Goal: Transaction & Acquisition: Purchase product/service

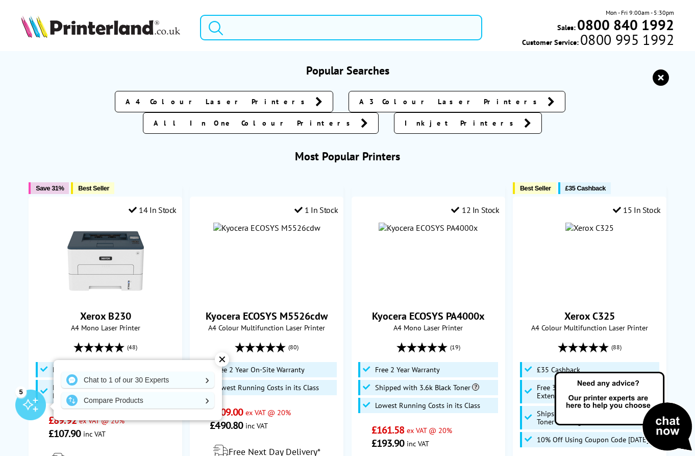
click at [273, 32] on input "search" at bounding box center [341, 28] width 282 height 26
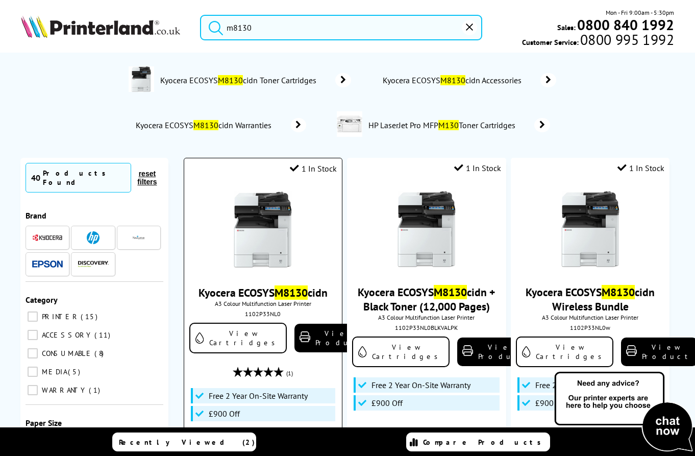
type input "m8130"
click at [229, 289] on link "Kyocera ECOSYS M8130 cidn" at bounding box center [263, 292] width 129 height 14
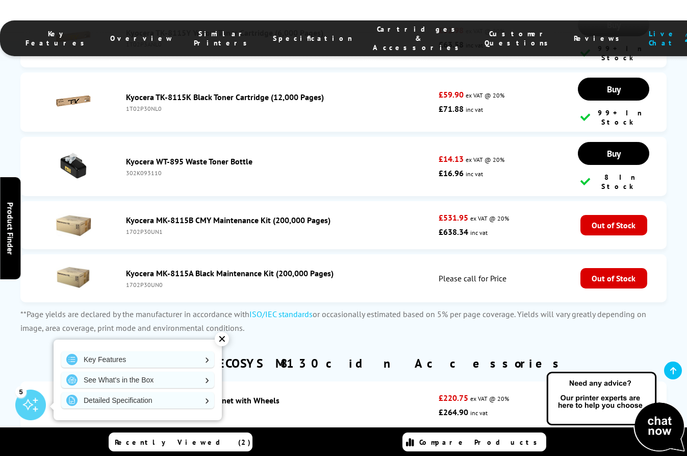
scroll to position [3624, 0]
